Goal: Information Seeking & Learning: Check status

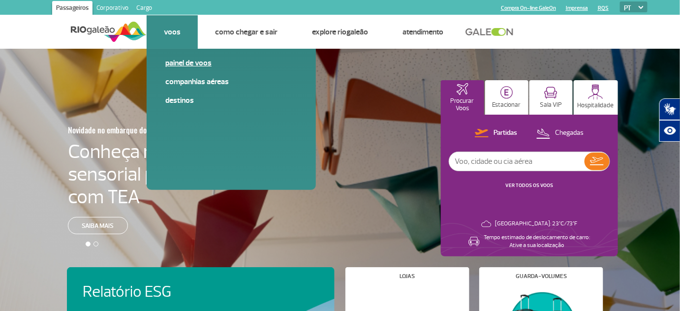
click at [187, 61] on link "Painel de voos" at bounding box center [231, 63] width 132 height 11
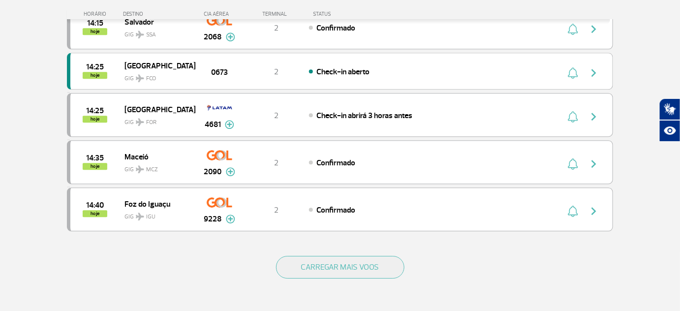
scroll to position [895, 0]
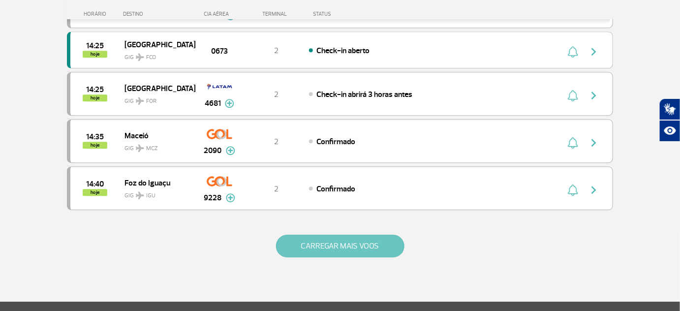
click at [299, 235] on button "CARREGAR MAIS VOOS" at bounding box center [340, 246] width 128 height 23
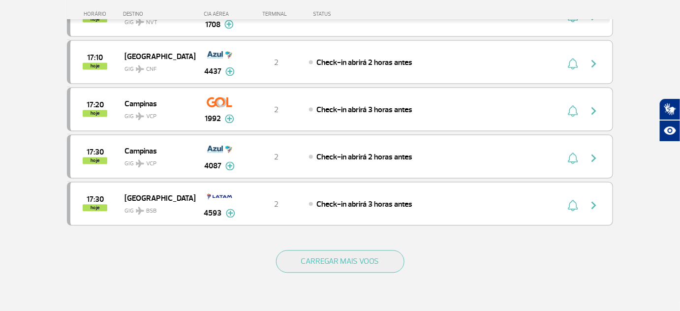
scroll to position [1834, 0]
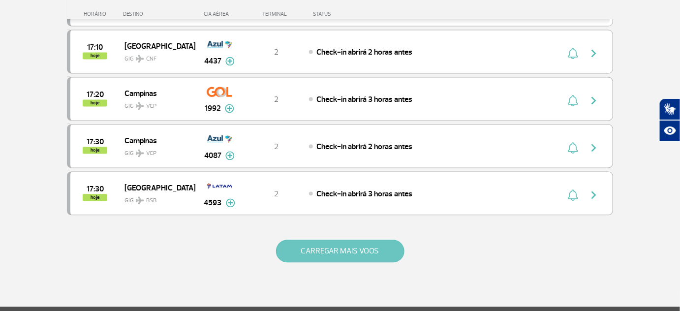
click at [353, 240] on button "CARREGAR MAIS VOOS" at bounding box center [340, 251] width 128 height 23
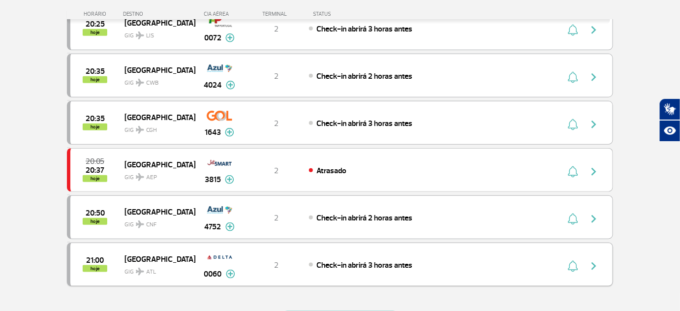
scroll to position [2728, 0]
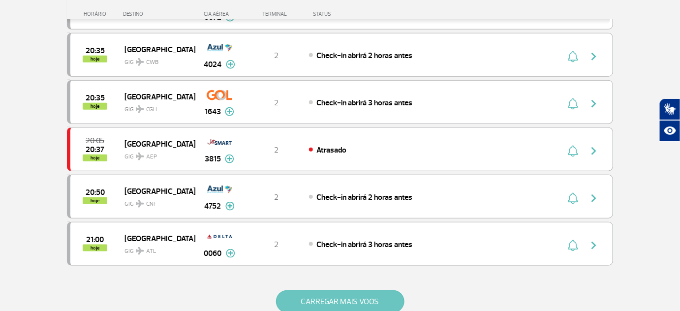
click at [359, 290] on button "CARREGAR MAIS VOOS" at bounding box center [340, 301] width 128 height 23
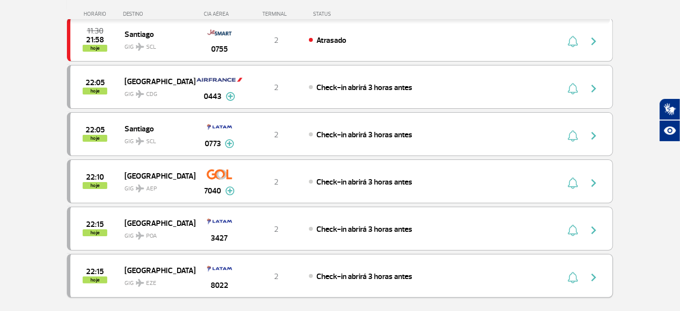
scroll to position [3668, 0]
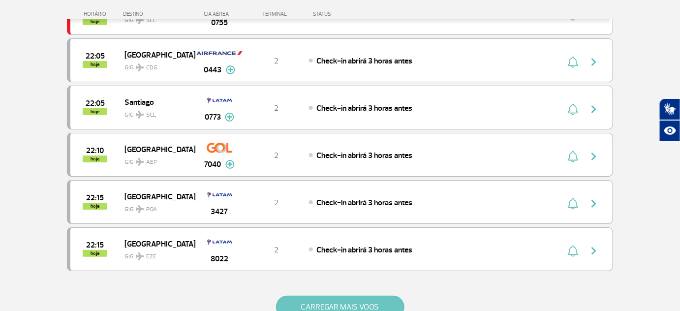
click at [311, 296] on button "CARREGAR MAIS VOOS" at bounding box center [340, 307] width 128 height 23
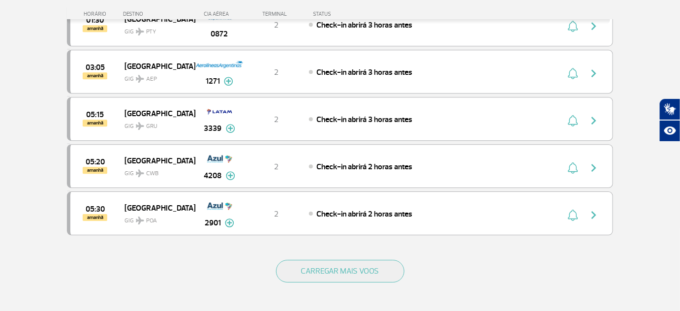
scroll to position [4652, 0]
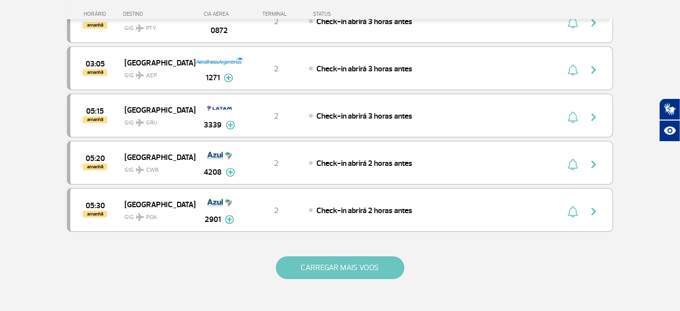
click at [317, 256] on button "CARREGAR MAIS VOOS" at bounding box center [340, 267] width 128 height 23
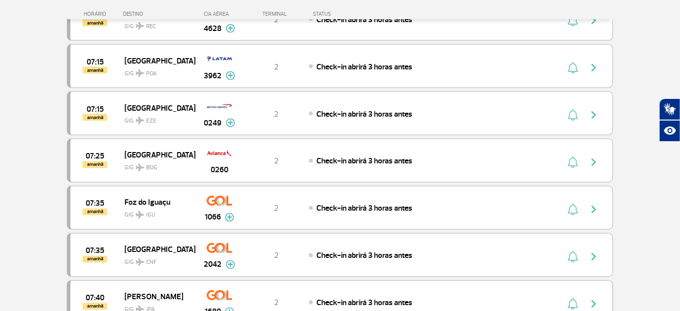
scroll to position [5546, 0]
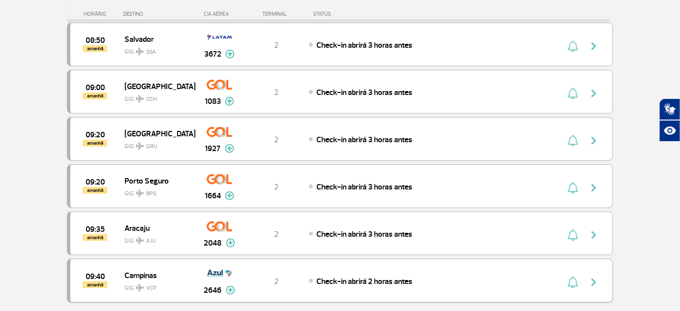
scroll to position [6485, 0]
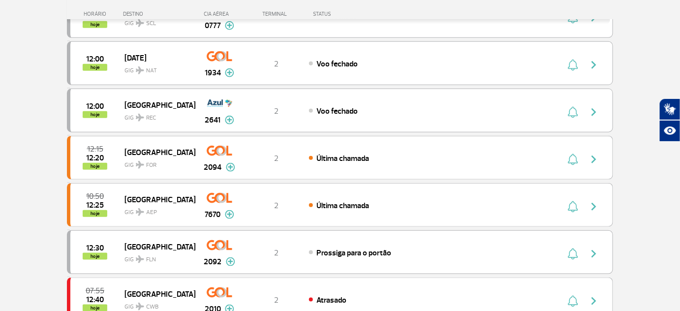
scroll to position [0, 0]
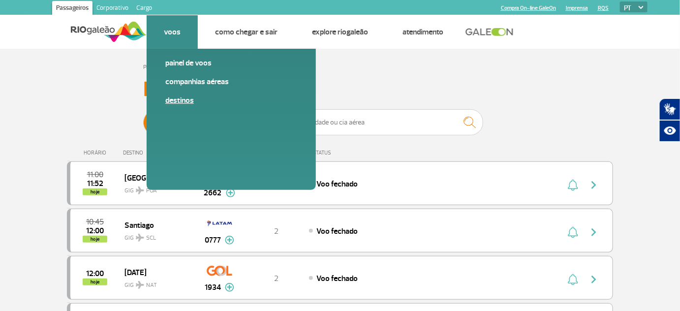
click at [183, 100] on link "Destinos" at bounding box center [231, 100] width 132 height 11
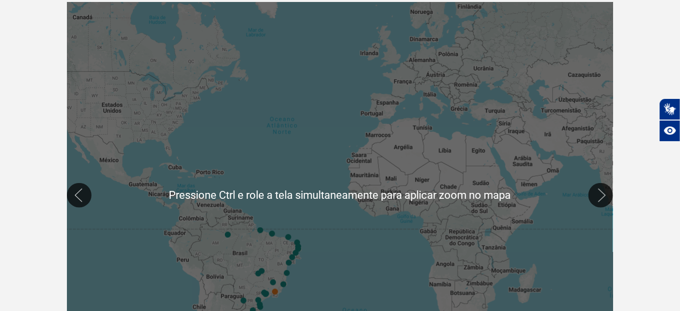
scroll to position [223, 0]
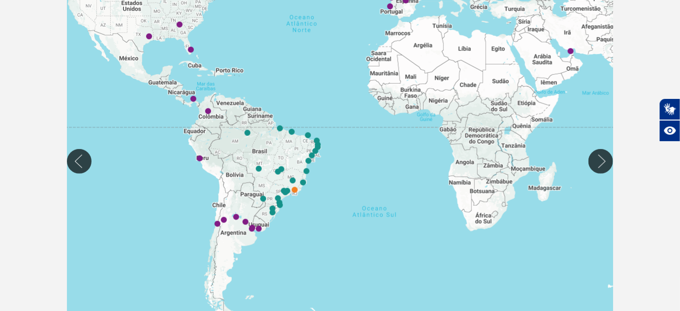
drag, startPoint x: 312, startPoint y: 217, endPoint x: 332, endPoint y: 143, distance: 77.3
click at [332, 143] on div at bounding box center [340, 161] width 546 height 386
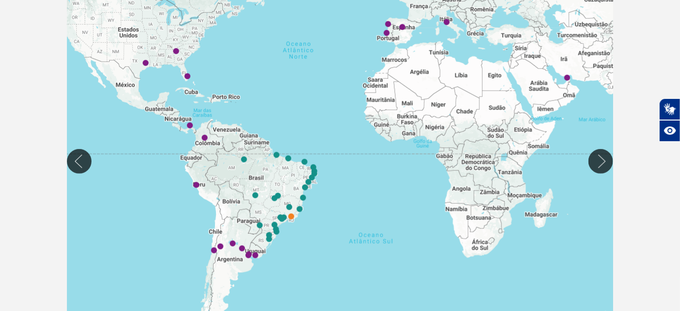
drag, startPoint x: 321, startPoint y: 113, endPoint x: 313, endPoint y: 144, distance: 32.0
click at [316, 141] on div at bounding box center [340, 161] width 546 height 386
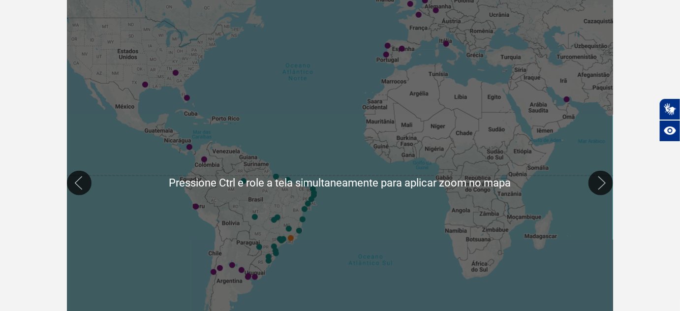
scroll to position [179, 0]
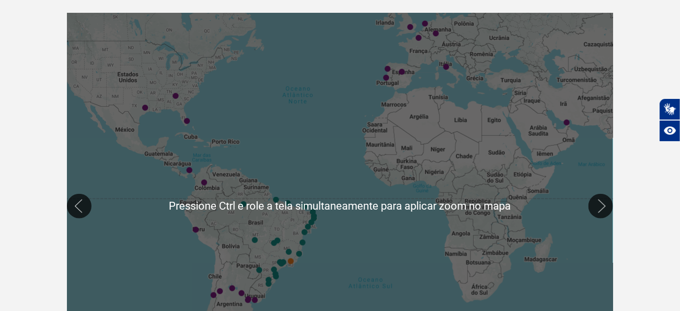
click at [648, 176] on div "Página inicial > Voos > Destinos Destinos Destinos Conheça os destinos internac…" at bounding box center [340, 146] width 680 height 553
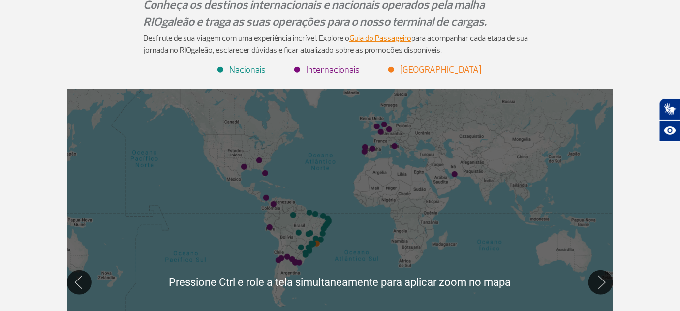
scroll to position [89, 0]
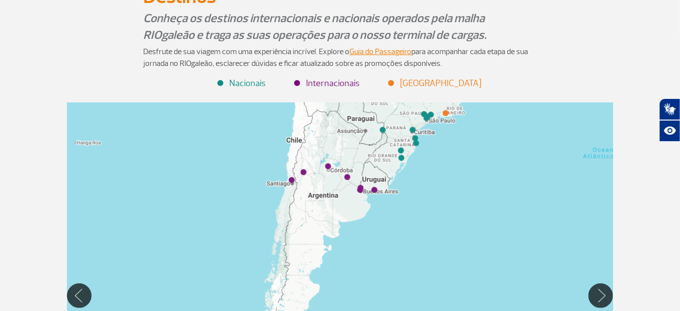
drag, startPoint x: 303, startPoint y: 268, endPoint x: 325, endPoint y: 206, distance: 65.8
click at [325, 206] on div at bounding box center [340, 295] width 546 height 386
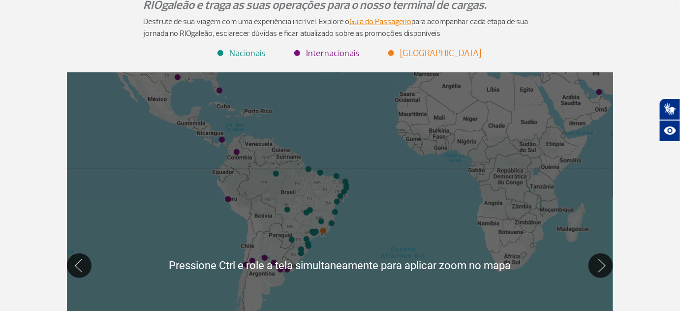
scroll to position [134, 0]
